Goal: Transaction & Acquisition: Purchase product/service

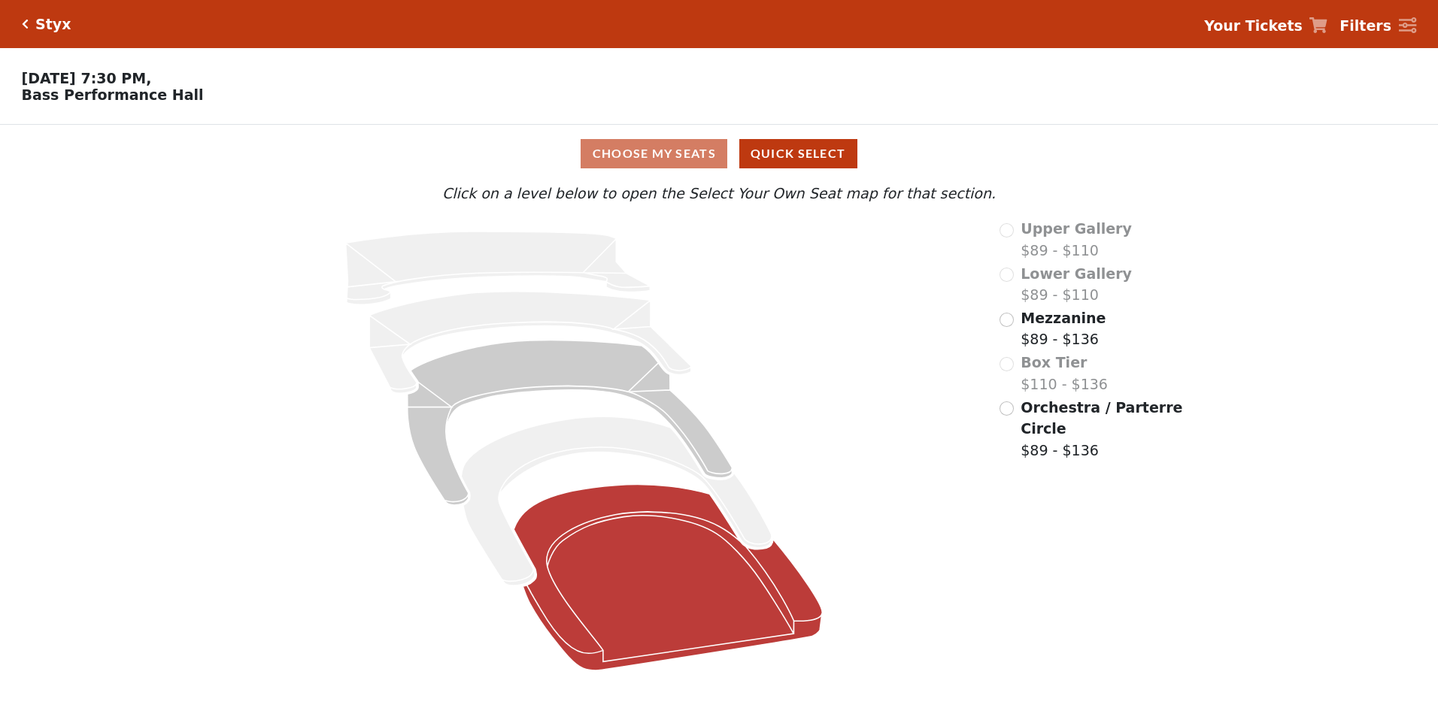
click at [653, 552] on icon at bounding box center [668, 578] width 308 height 186
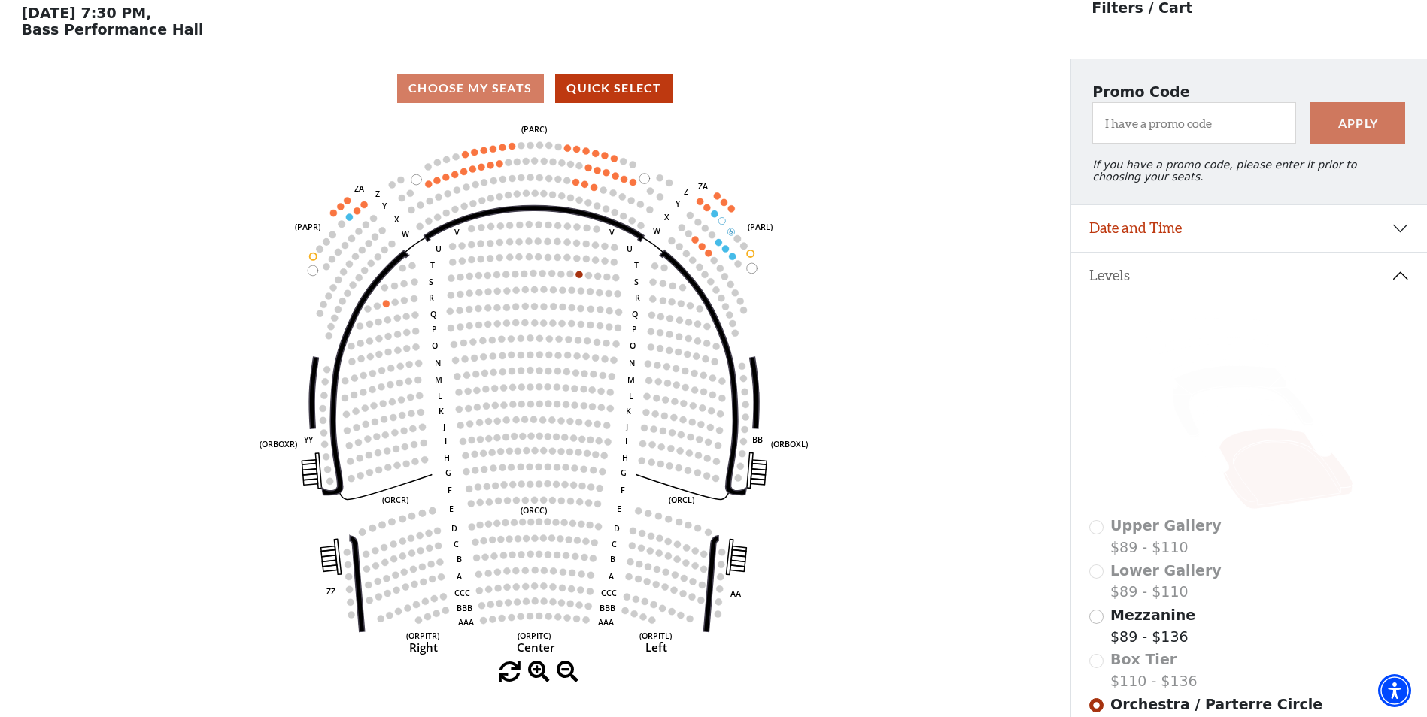
scroll to position [70, 0]
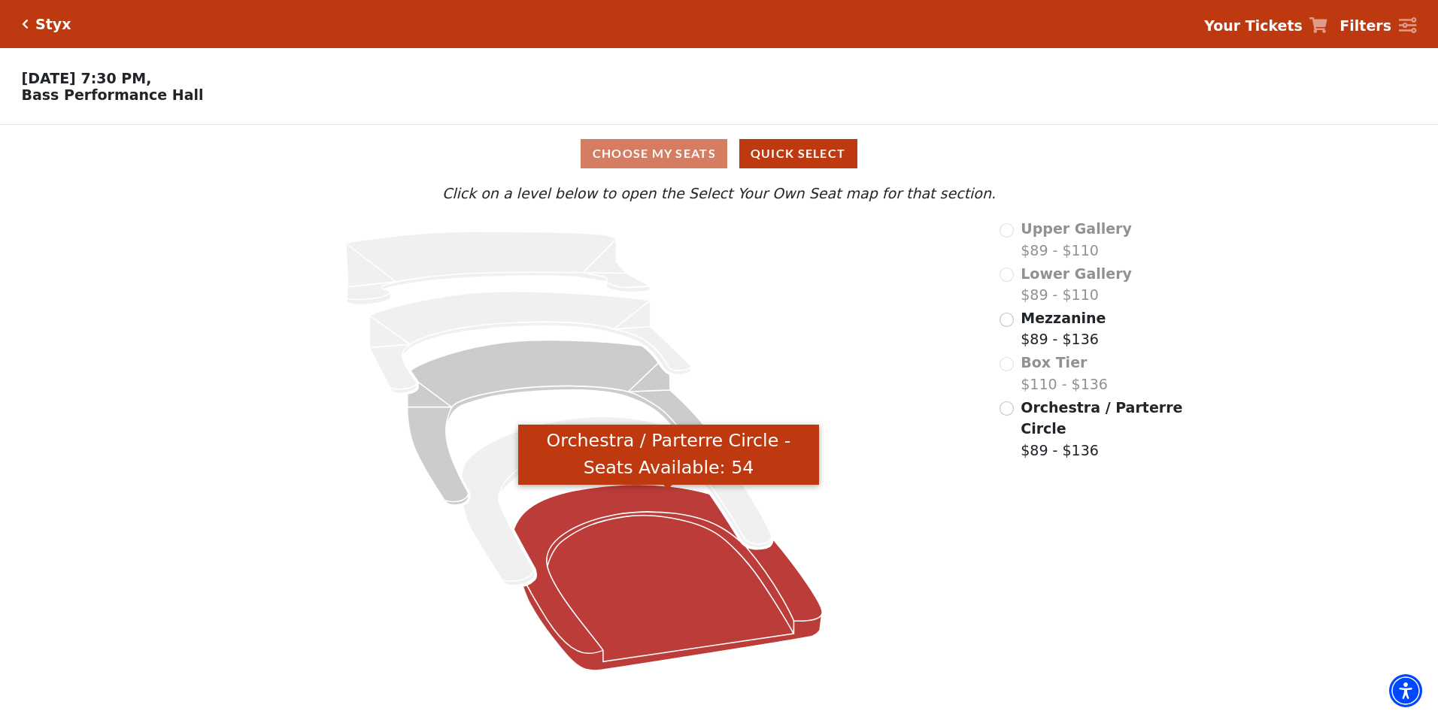
click at [673, 639] on icon "Orchestra / Parterre Circle - Seats Available: 54" at bounding box center [668, 578] width 308 height 186
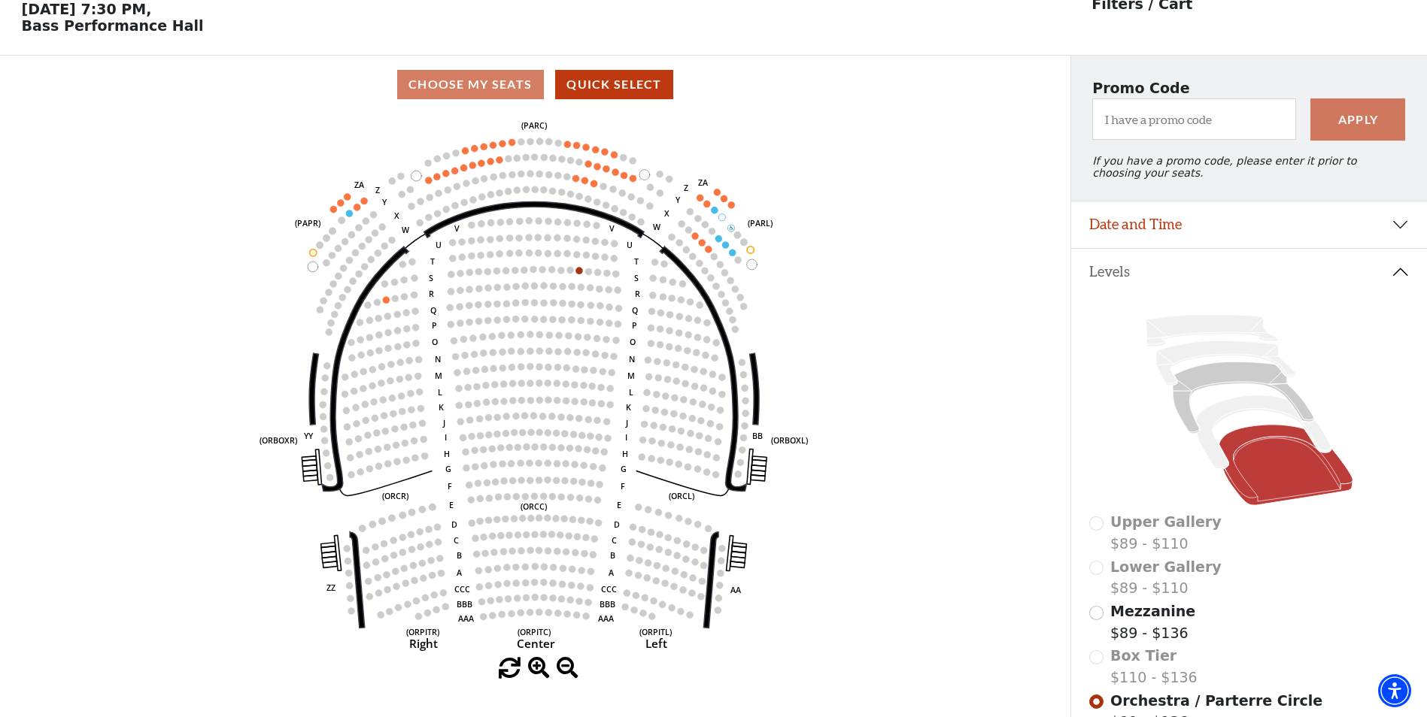
scroll to position [70, 0]
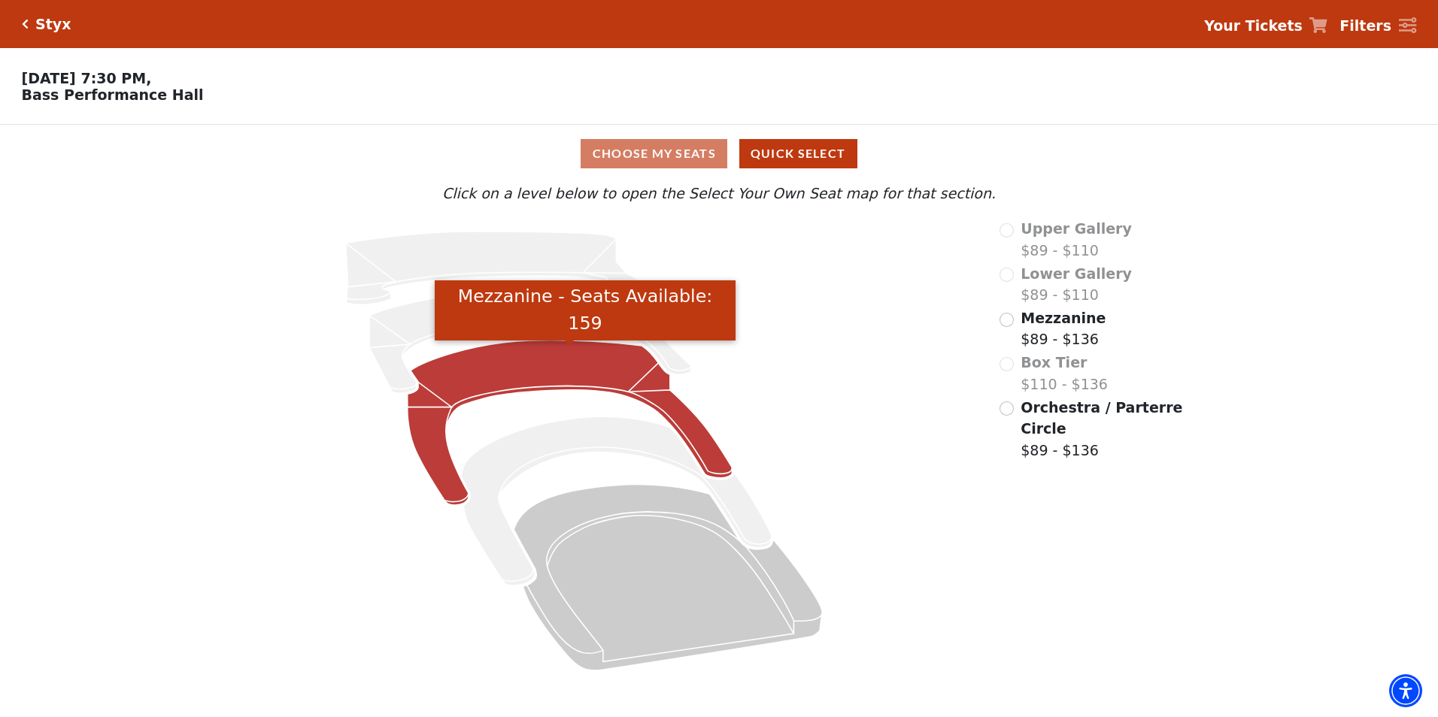
click at [557, 369] on icon "Mezzanine - Seats Available: 159" at bounding box center [570, 423] width 325 height 165
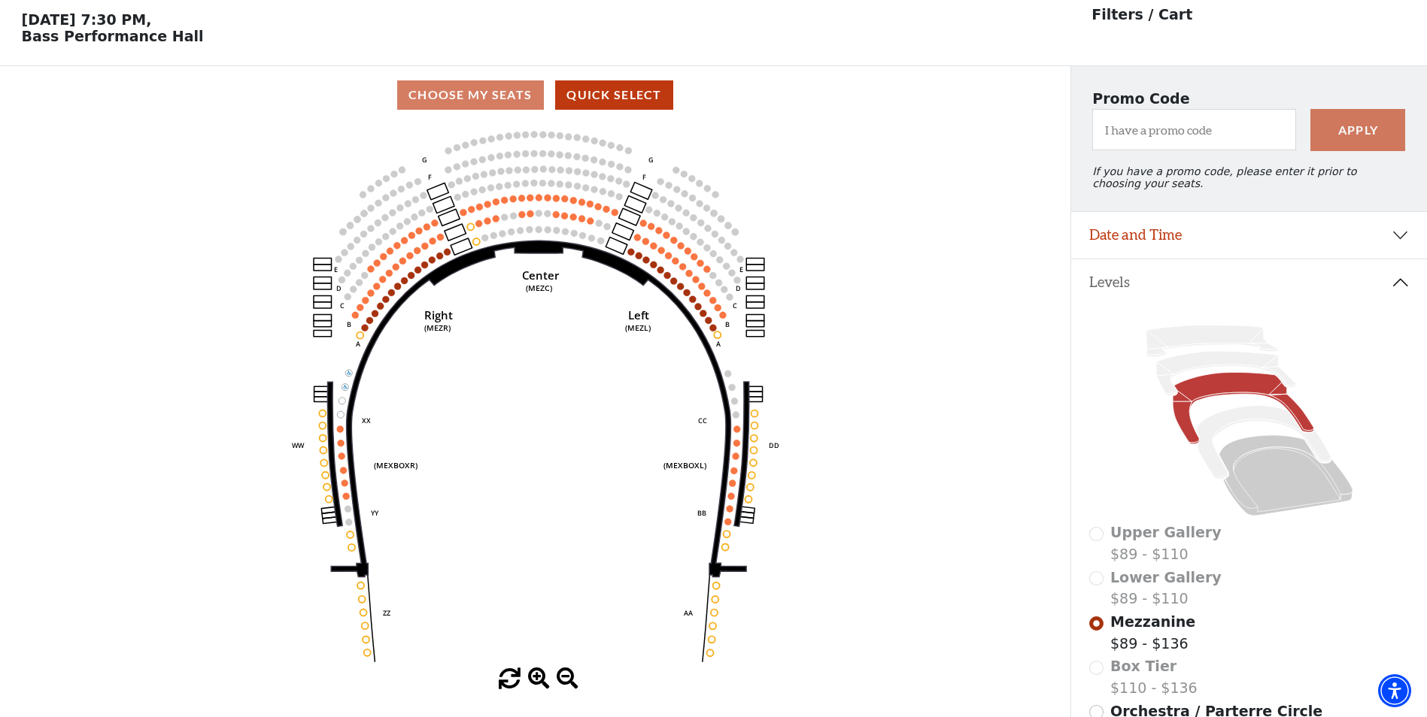
scroll to position [70, 0]
